Goal: Task Accomplishment & Management: Manage account settings

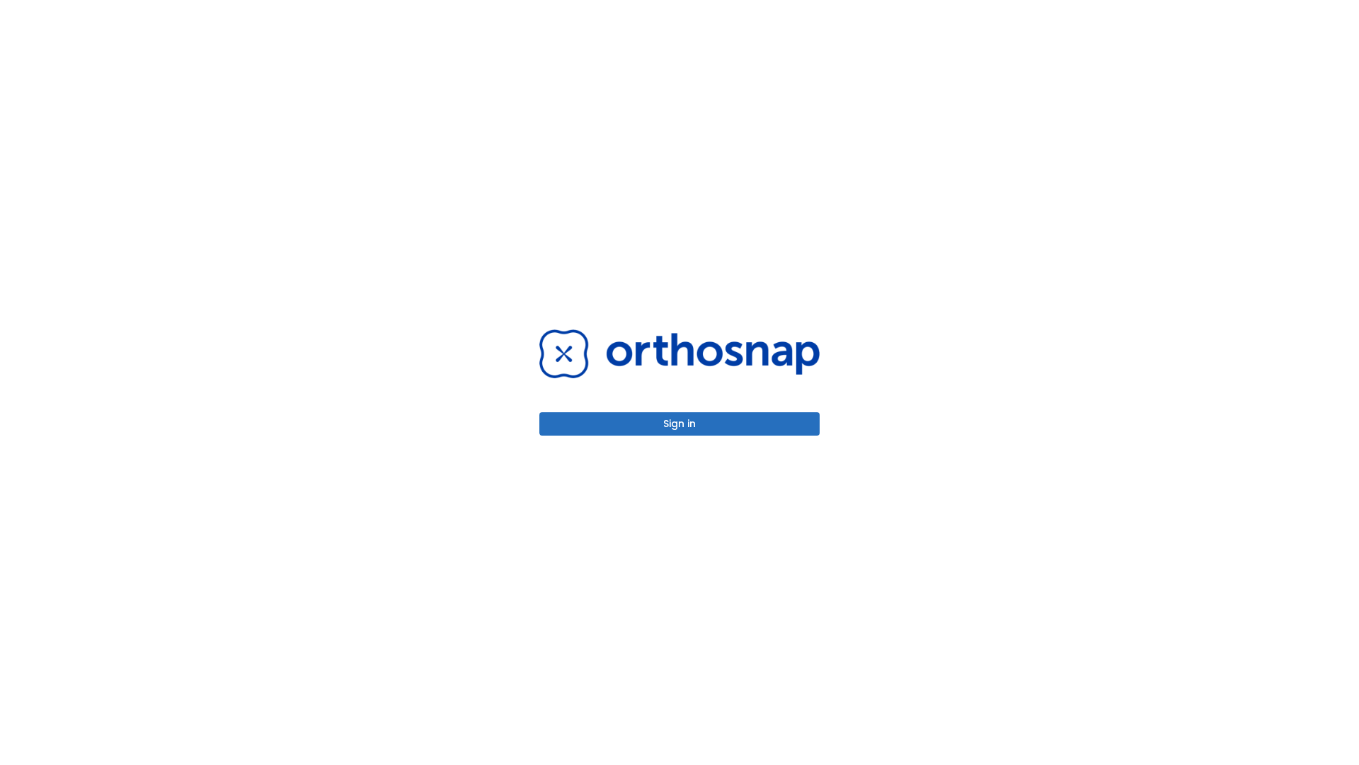
click at [680, 423] on button "Sign in" at bounding box center [679, 423] width 280 height 23
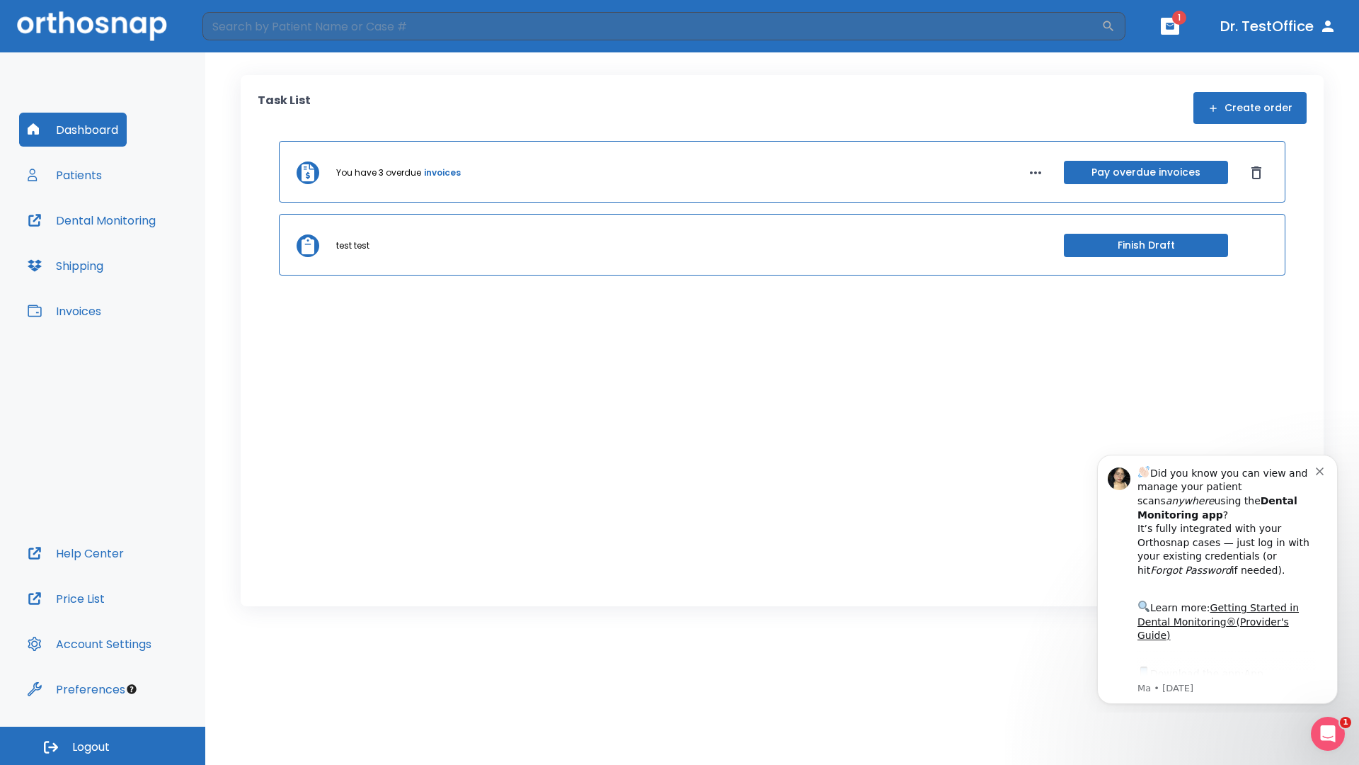
click at [103, 746] on span "Logout" at bounding box center [91, 747] width 38 height 16
